Goal: Information Seeking & Learning: Learn about a topic

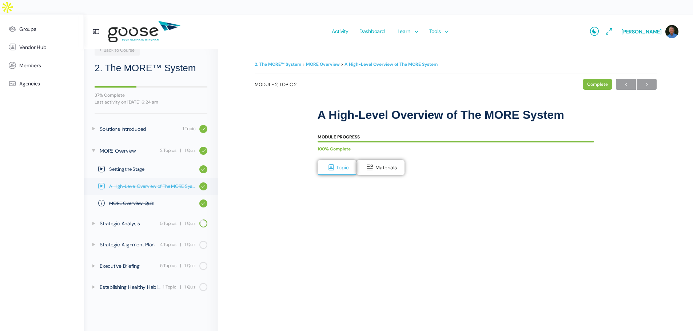
click at [161, 188] on span "A High-Level Overview of The MORE System" at bounding box center [152, 186] width 87 height 7
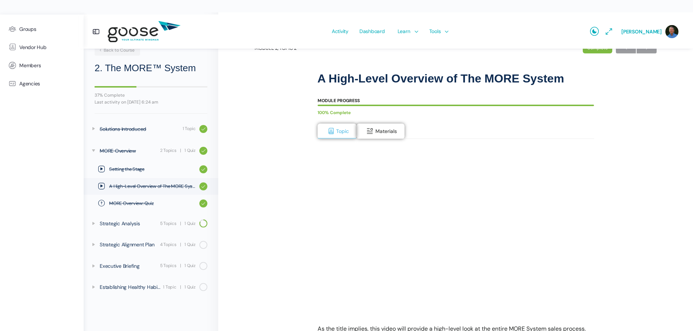
scroll to position [11, 0]
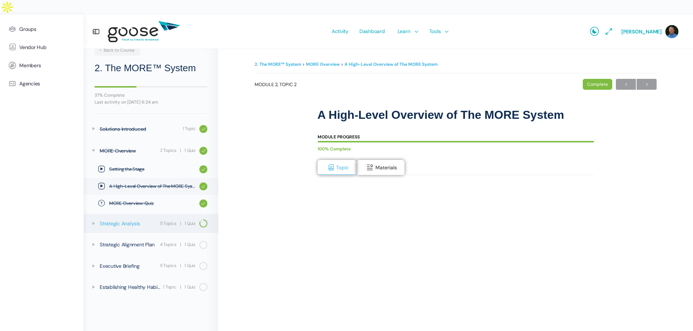
click at [134, 224] on div "Strategic Analysis" at bounding box center [129, 224] width 58 height 8
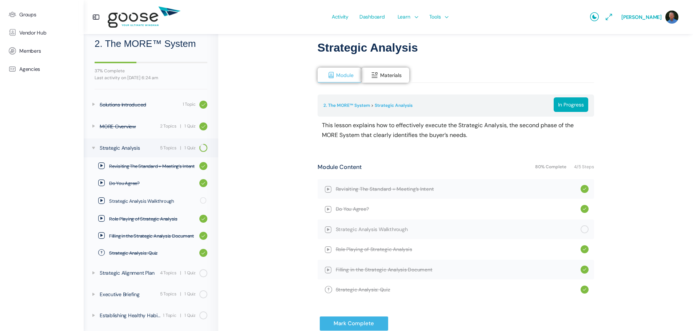
scroll to position [73, 0]
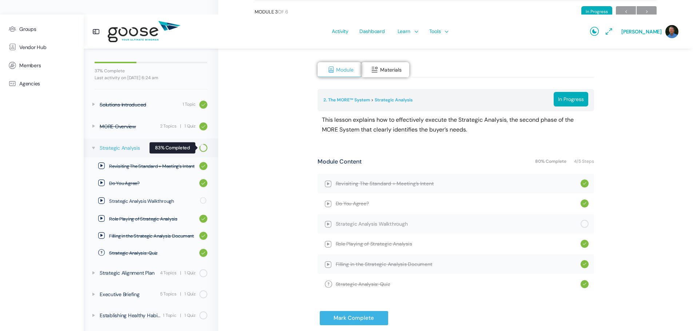
click at [198, 148] on span at bounding box center [202, 149] width 9 height 7
click at [368, 180] on span "Revisiting The Standard + Meeting’s Intent" at bounding box center [458, 184] width 245 height 8
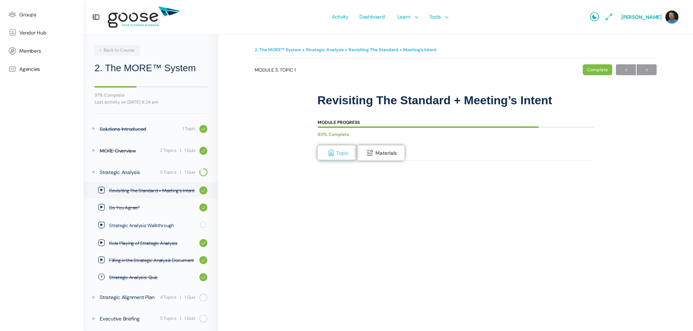
scroll to position [24, 0]
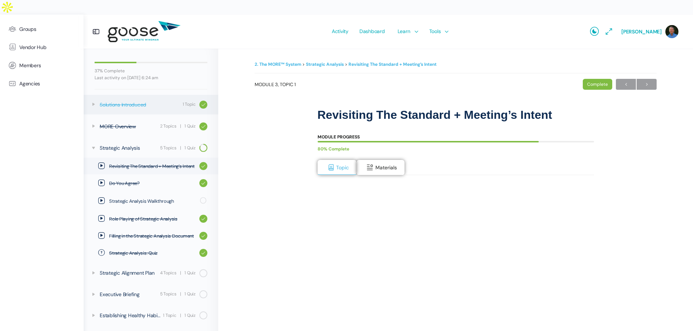
click at [127, 104] on div "Solutions Introduced" at bounding box center [140, 105] width 81 height 8
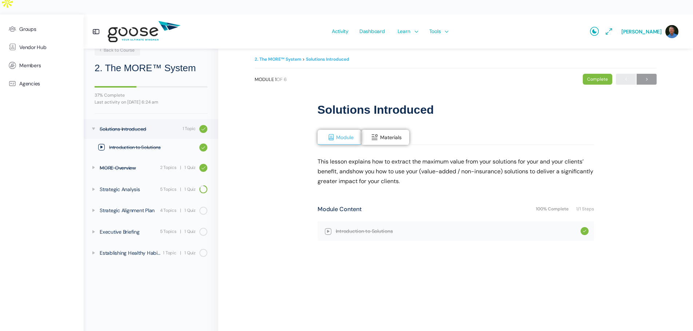
scroll to position [7, 0]
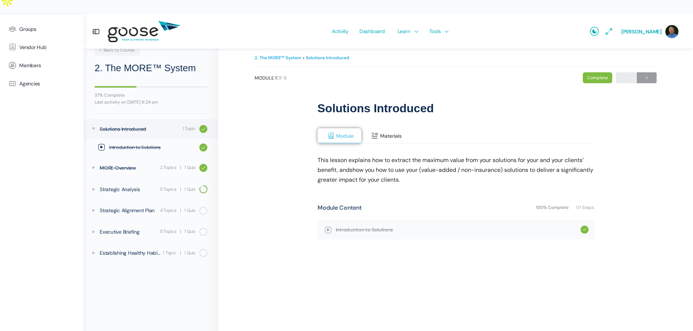
click at [391, 133] on span "Materials" at bounding box center [390, 136] width 21 height 7
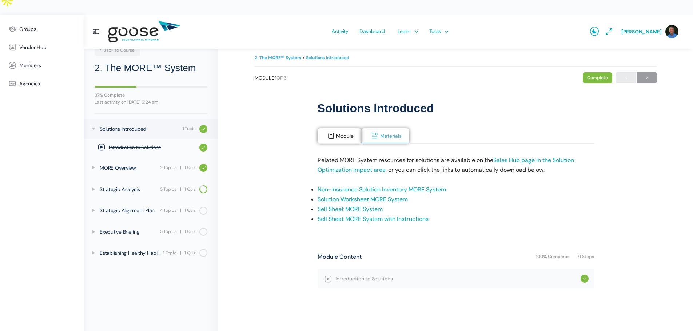
click at [382, 186] on link "Non-insurance Solution Inventory MORE System" at bounding box center [382, 190] width 128 height 8
click at [354, 196] on link "Solution Worksheet MORE System" at bounding box center [363, 200] width 90 height 8
click at [336, 275] on span "Introduction to Solutions" at bounding box center [458, 279] width 245 height 8
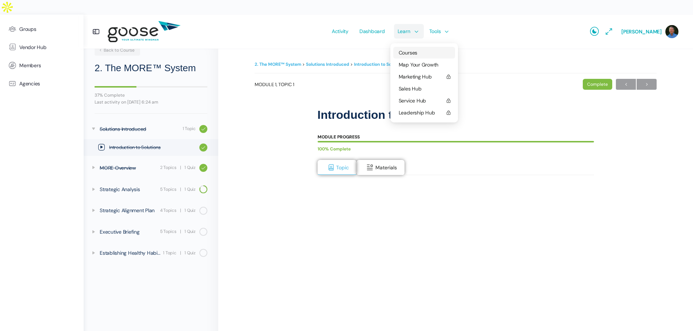
click at [404, 49] on span "Courses" at bounding box center [408, 52] width 19 height 7
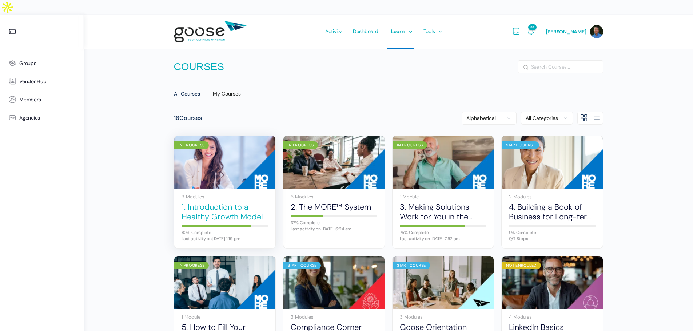
click at [208, 202] on link "1. Introduction to a Healthy Growth Model" at bounding box center [225, 212] width 87 height 20
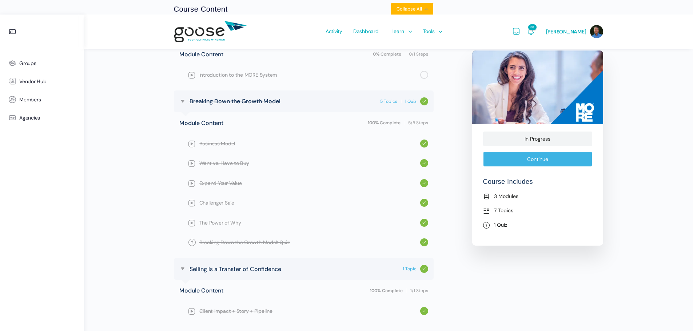
scroll to position [348, 0]
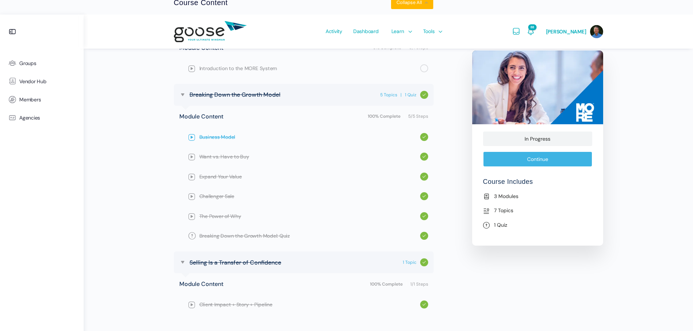
click at [223, 133] on span "Business Model" at bounding box center [309, 137] width 221 height 8
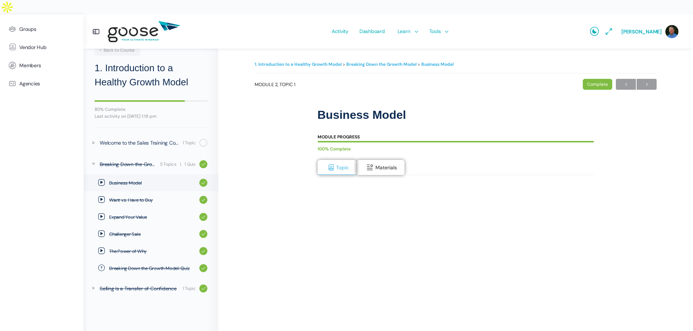
scroll to position [36, 0]
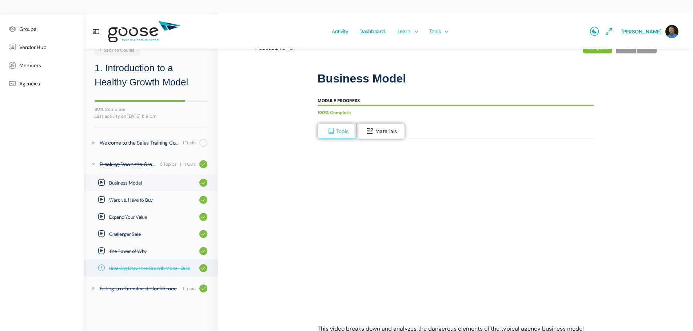
click at [169, 268] on span "Breaking Down the Growth Model: Quiz" at bounding box center [152, 268] width 87 height 7
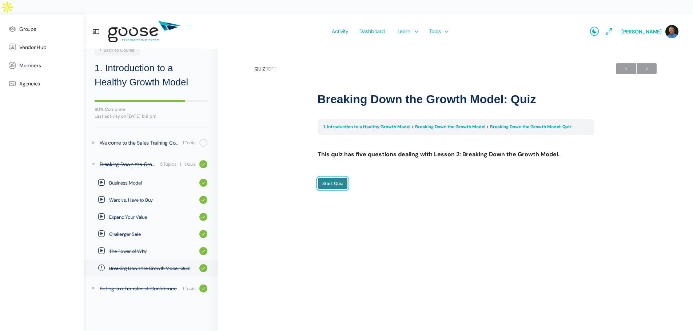
click at [327, 178] on input "Start Quiz" at bounding box center [333, 184] width 30 height 12
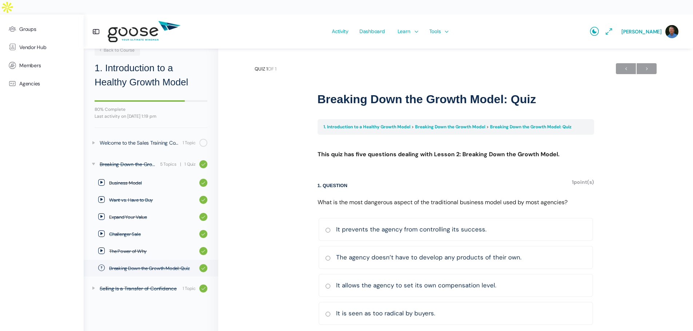
scroll to position [16, 0]
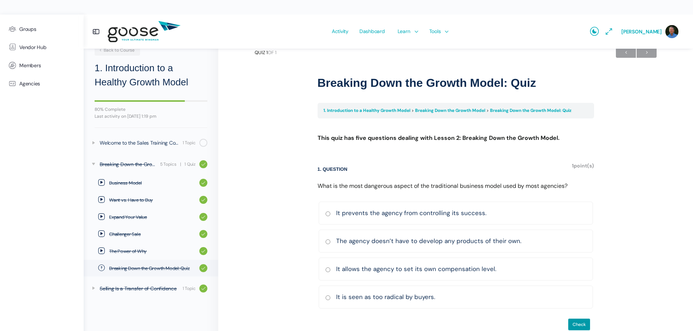
click at [326, 212] on input "It prevents the agency from controlling its success. Correct Incorrect Correct …" at bounding box center [327, 214] width 5 height 5
radio input "true"
click at [578, 319] on input "Check" at bounding box center [579, 325] width 23 height 12
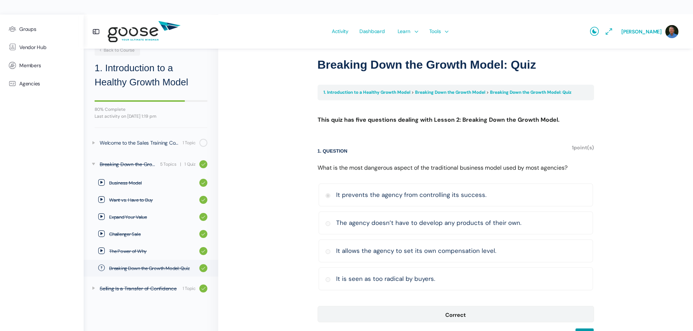
scroll to position [44, 0]
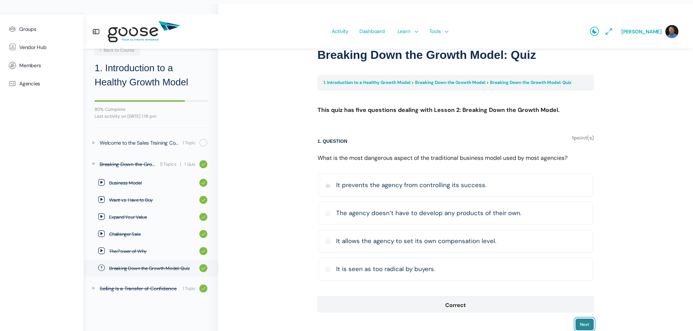
click at [581, 319] on input "Next" at bounding box center [584, 325] width 19 height 12
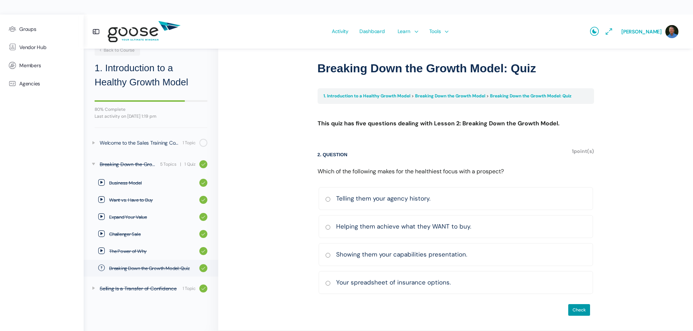
scroll to position [16, 0]
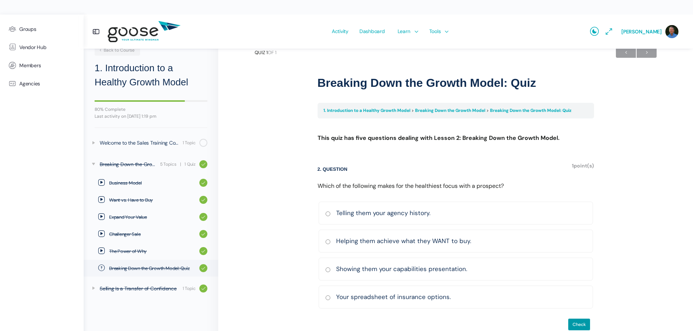
drag, startPoint x: 327, startPoint y: 227, endPoint x: 327, endPoint y: 232, distance: 5.1
click at [327, 240] on input "Helping them achieve what they WANT to buy. Correct Incorrect Correct answer" at bounding box center [327, 242] width 5 height 5
radio input "true"
click at [575, 319] on input "Check" at bounding box center [579, 325] width 23 height 12
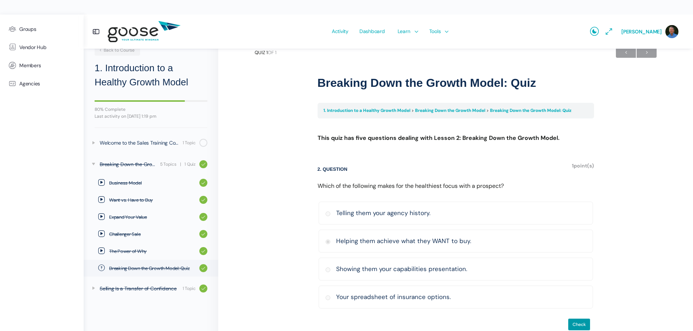
click at [527, 202] on label "Telling them your agency history. Correct Incorrect Correct answer" at bounding box center [456, 213] width 274 height 23
click at [575, 319] on input "Check" at bounding box center [579, 325] width 23 height 12
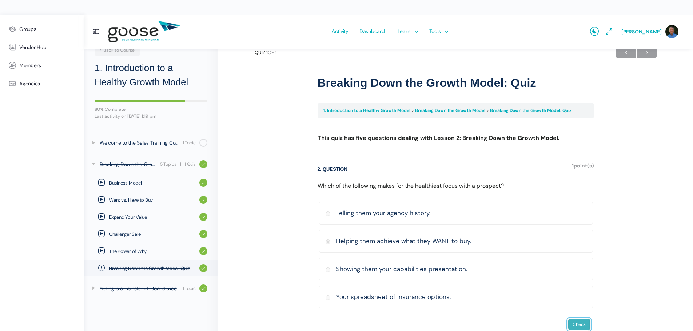
scroll to position [0, 0]
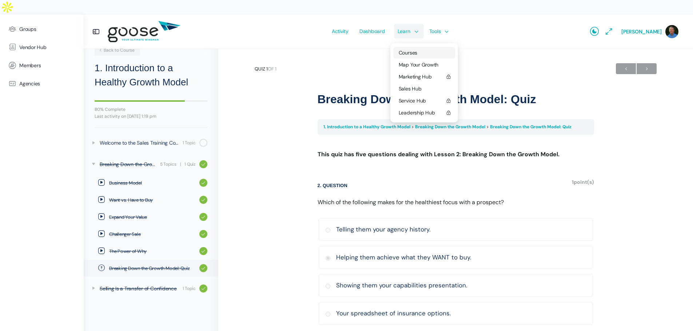
click at [407, 49] on span "Courses" at bounding box center [408, 52] width 19 height 7
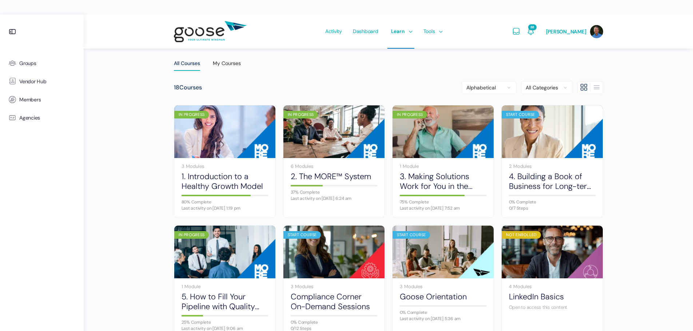
scroll to position [73, 0]
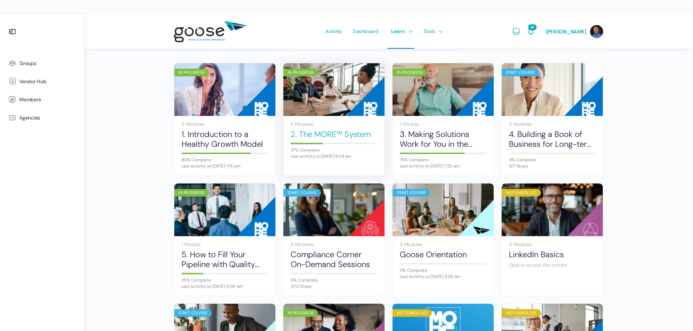
click at [323, 130] on link "2. The MORE™ System" at bounding box center [334, 135] width 87 height 10
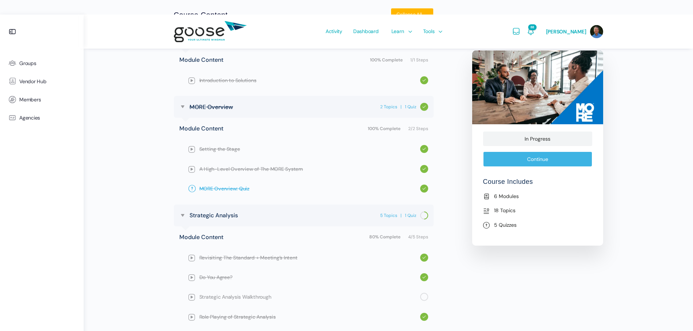
scroll to position [364, 0]
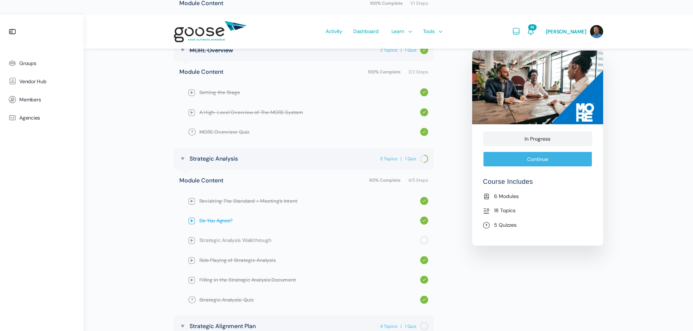
click at [226, 217] on span "Do You Agree?" at bounding box center [309, 221] width 221 height 8
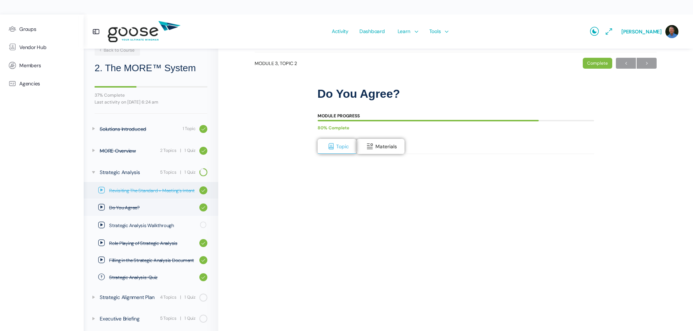
click at [159, 189] on span "Revisiting The Standard + Meeting’s Intent" at bounding box center [152, 190] width 87 height 7
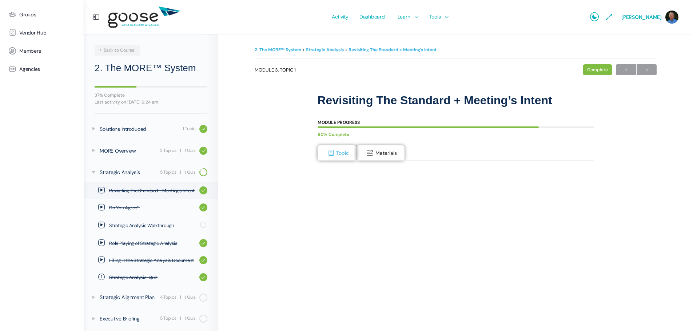
scroll to position [24, 0]
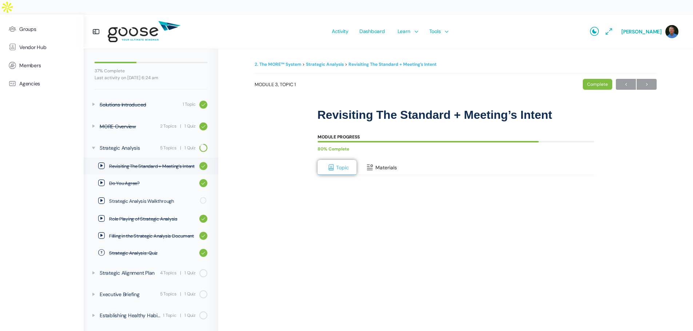
click at [392, 160] on button "Materials" at bounding box center [381, 167] width 48 height 15
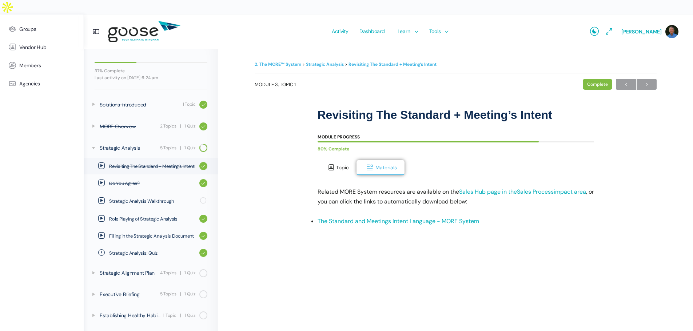
click at [337, 164] on span "Topic" at bounding box center [342, 167] width 13 height 7
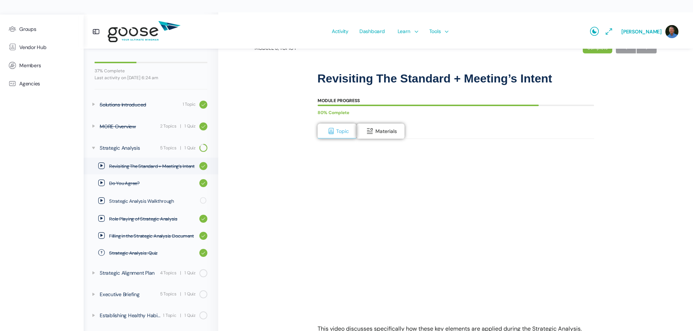
scroll to position [0, 0]
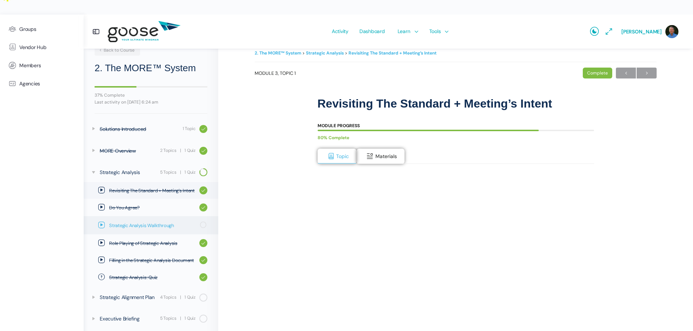
click at [118, 226] on span "Strategic Analysis Walkthrough" at bounding box center [152, 225] width 86 height 7
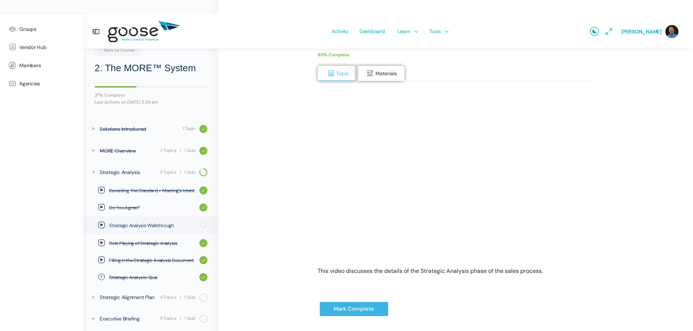
scroll to position [99, 0]
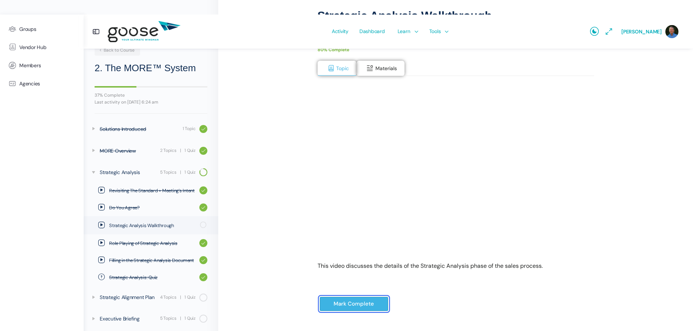
click at [332, 297] on input "Mark Complete" at bounding box center [353, 304] width 69 height 15
click at [356, 297] on input "Mark Complete" at bounding box center [353, 304] width 69 height 15
click at [339, 297] on input "Mark Complete" at bounding box center [353, 304] width 69 height 15
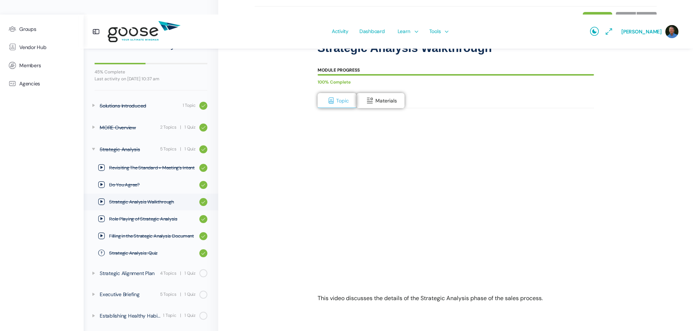
scroll to position [73, 0]
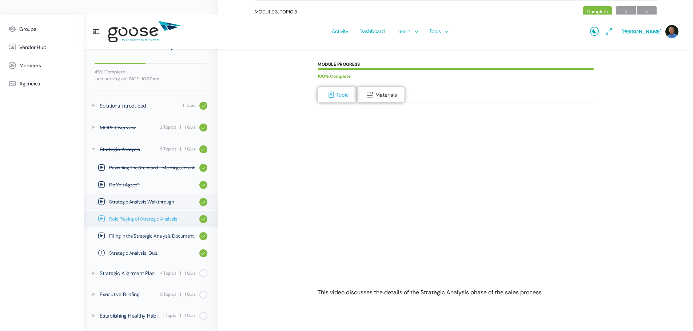
click at [159, 221] on span "Role Playing of Strategic Analysis" at bounding box center [152, 219] width 87 height 7
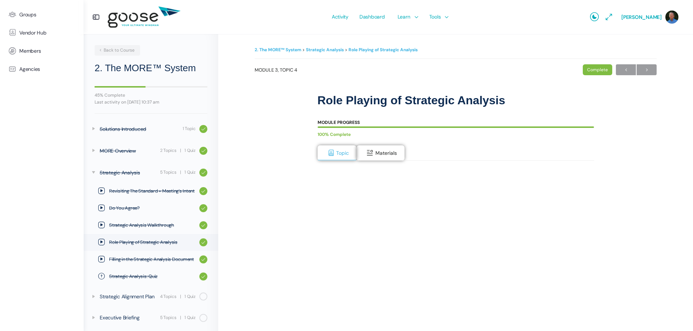
scroll to position [23, 0]
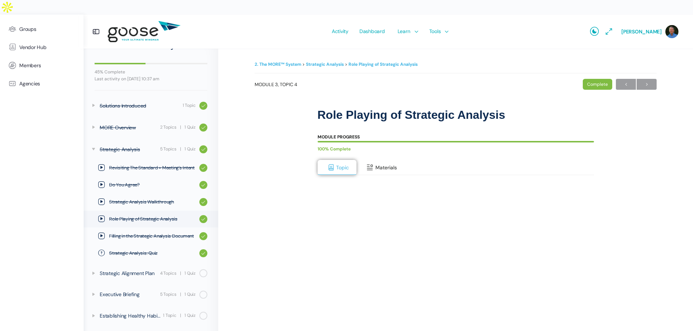
click at [383, 160] on button "Materials" at bounding box center [381, 167] width 48 height 15
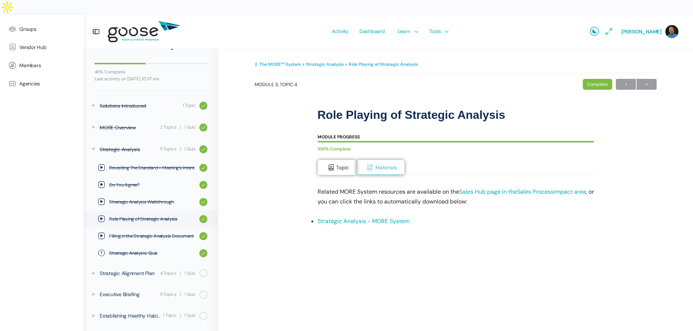
click at [340, 218] on link "Strategic Analysis - MORE System" at bounding box center [364, 222] width 92 height 8
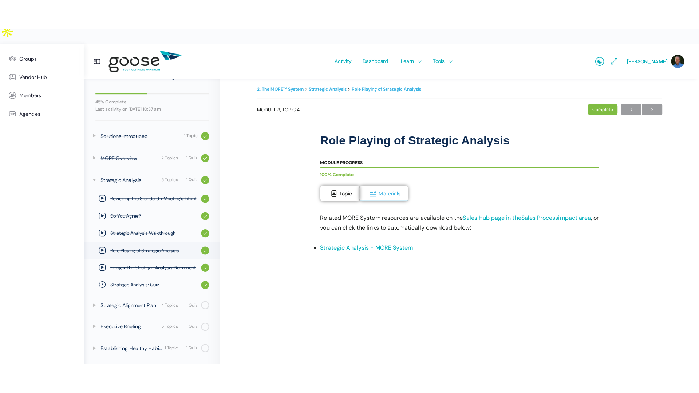
scroll to position [7, 0]
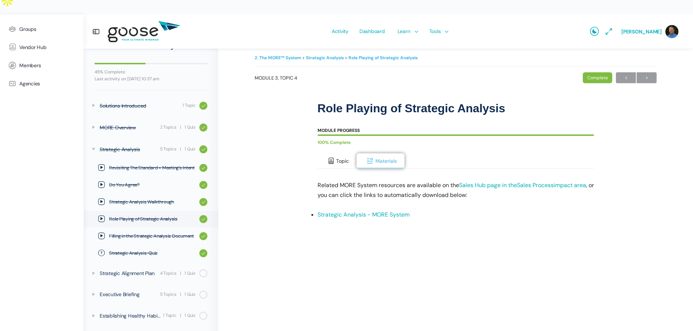
click at [339, 158] on span "Topic" at bounding box center [342, 161] width 13 height 7
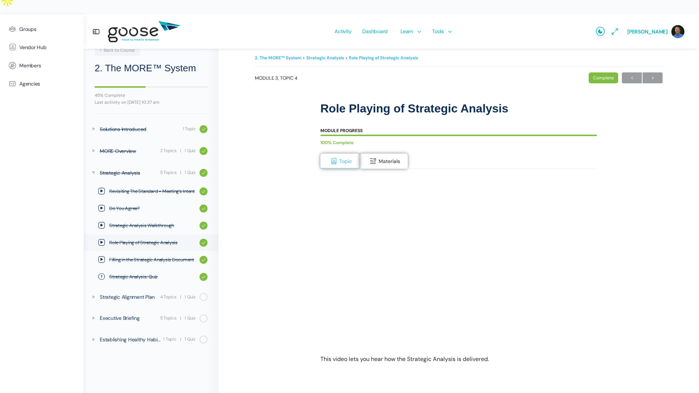
scroll to position [0, 0]
